Goal: Information Seeking & Learning: Learn about a topic

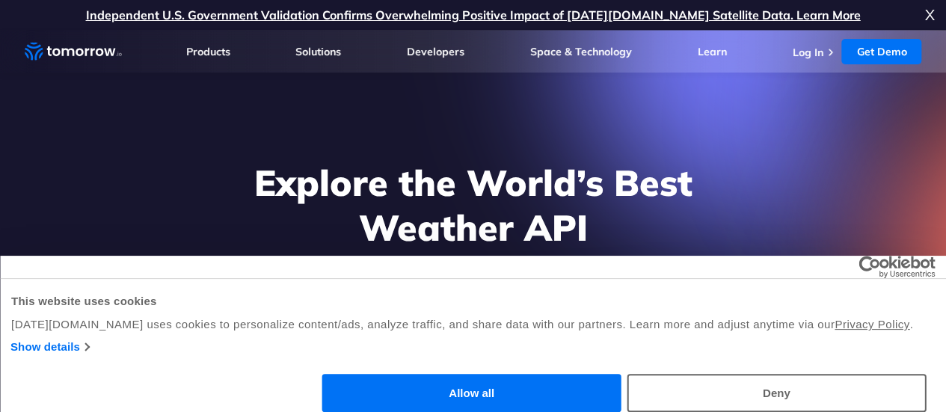
click at [875, 49] on link "Get Demo" at bounding box center [881, 51] width 80 height 25
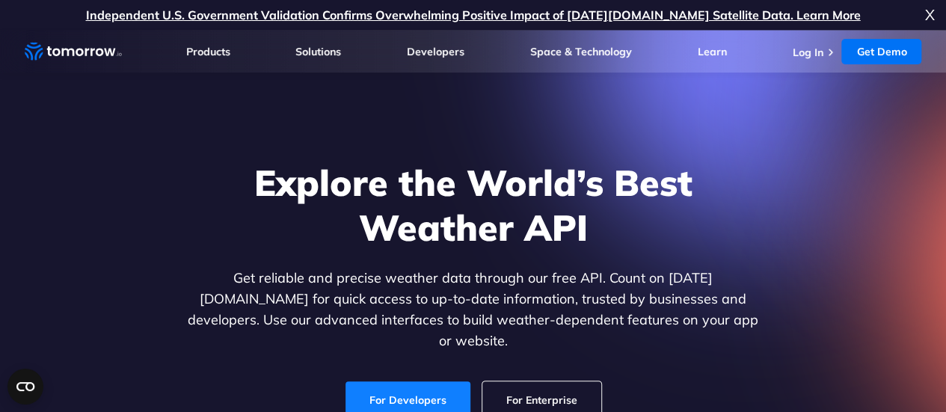
click at [429, 387] on link "For Developers" at bounding box center [408, 399] width 125 height 37
click at [864, 52] on link "Get Demo" at bounding box center [881, 51] width 80 height 25
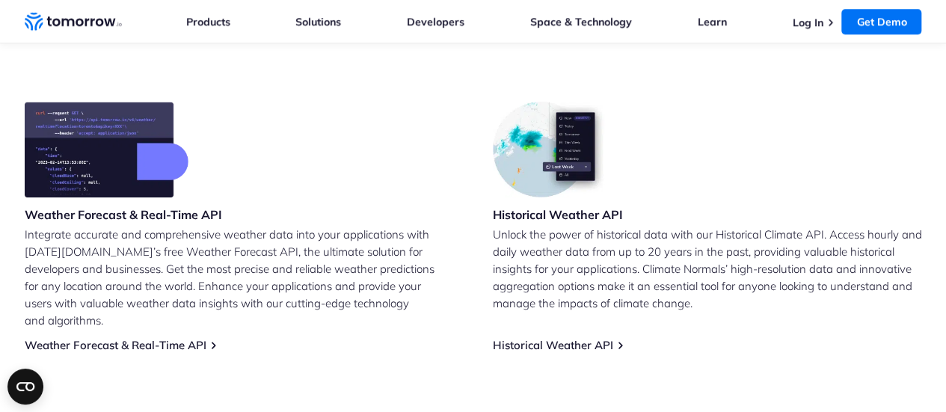
scroll to position [598, 0]
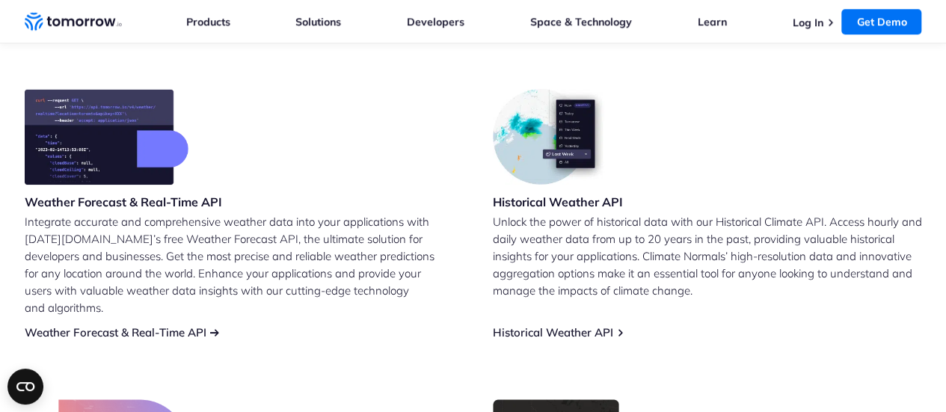
click at [197, 325] on link "Weather Forecast & Real-Time API" at bounding box center [116, 332] width 182 height 14
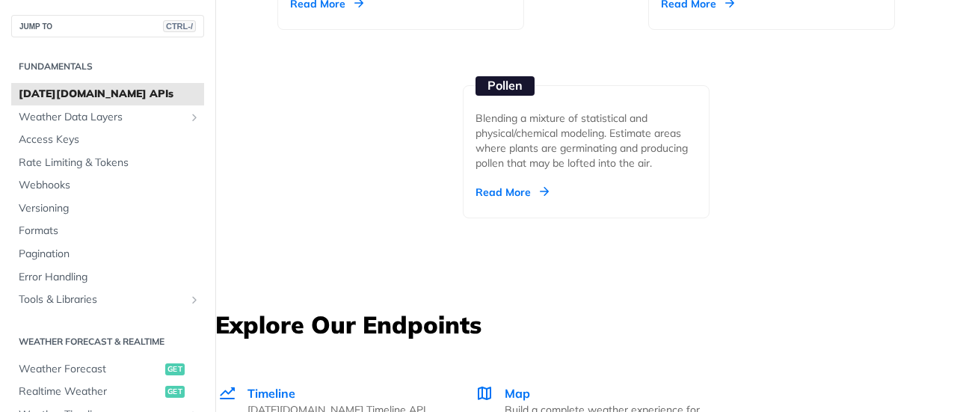
scroll to position [2767, 0]
